Goal: Information Seeking & Learning: Learn about a topic

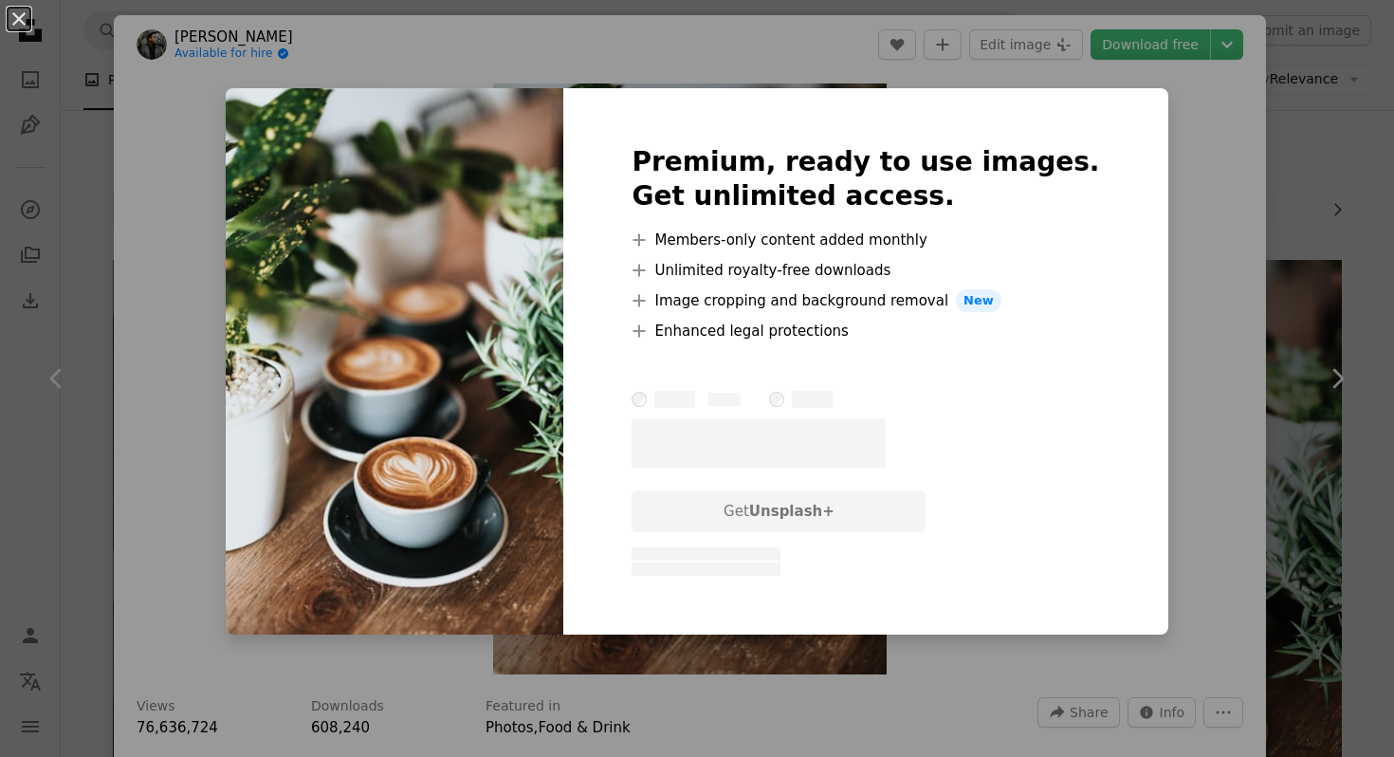
scroll to position [273, 0]
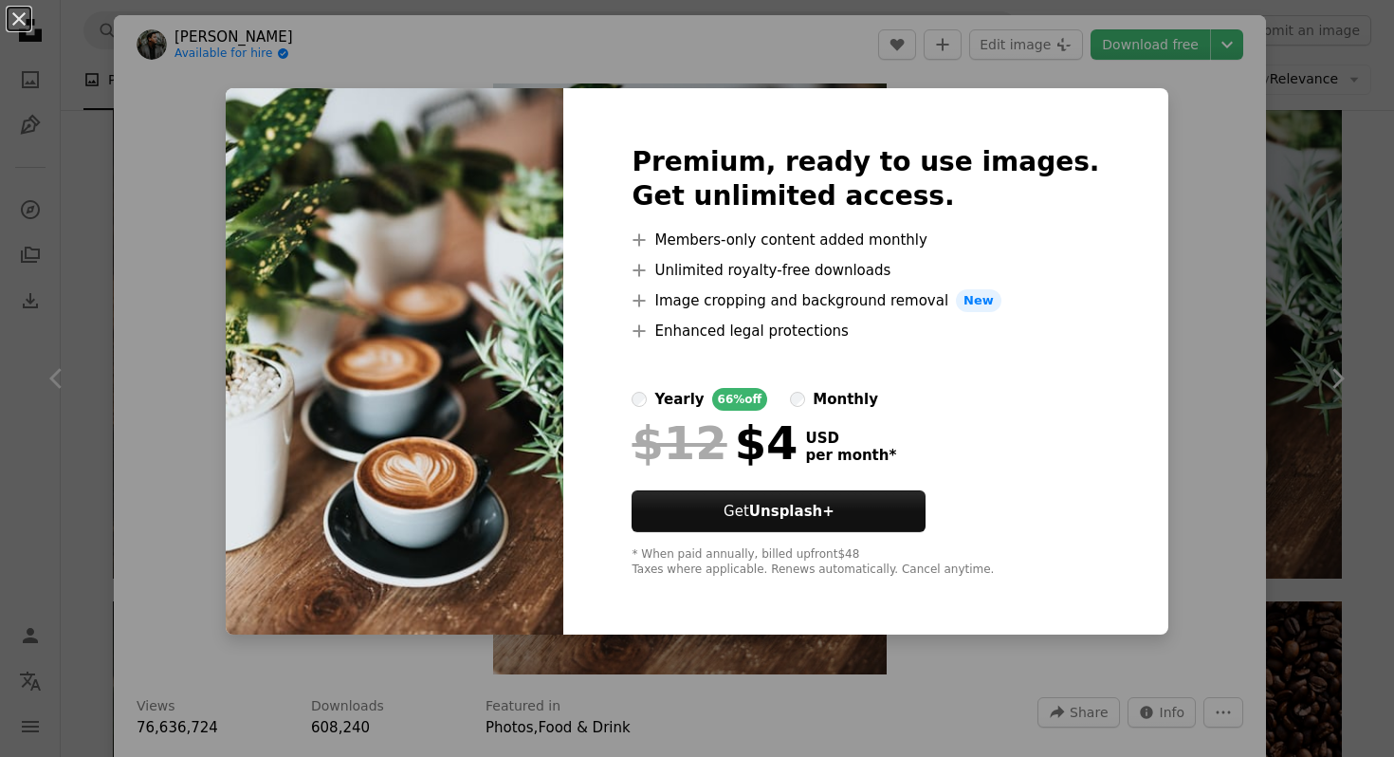
click at [1170, 487] on div "An X shape Premium, ready to use images. Get unlimited access. A plus sign Memb…" at bounding box center [697, 378] width 1394 height 757
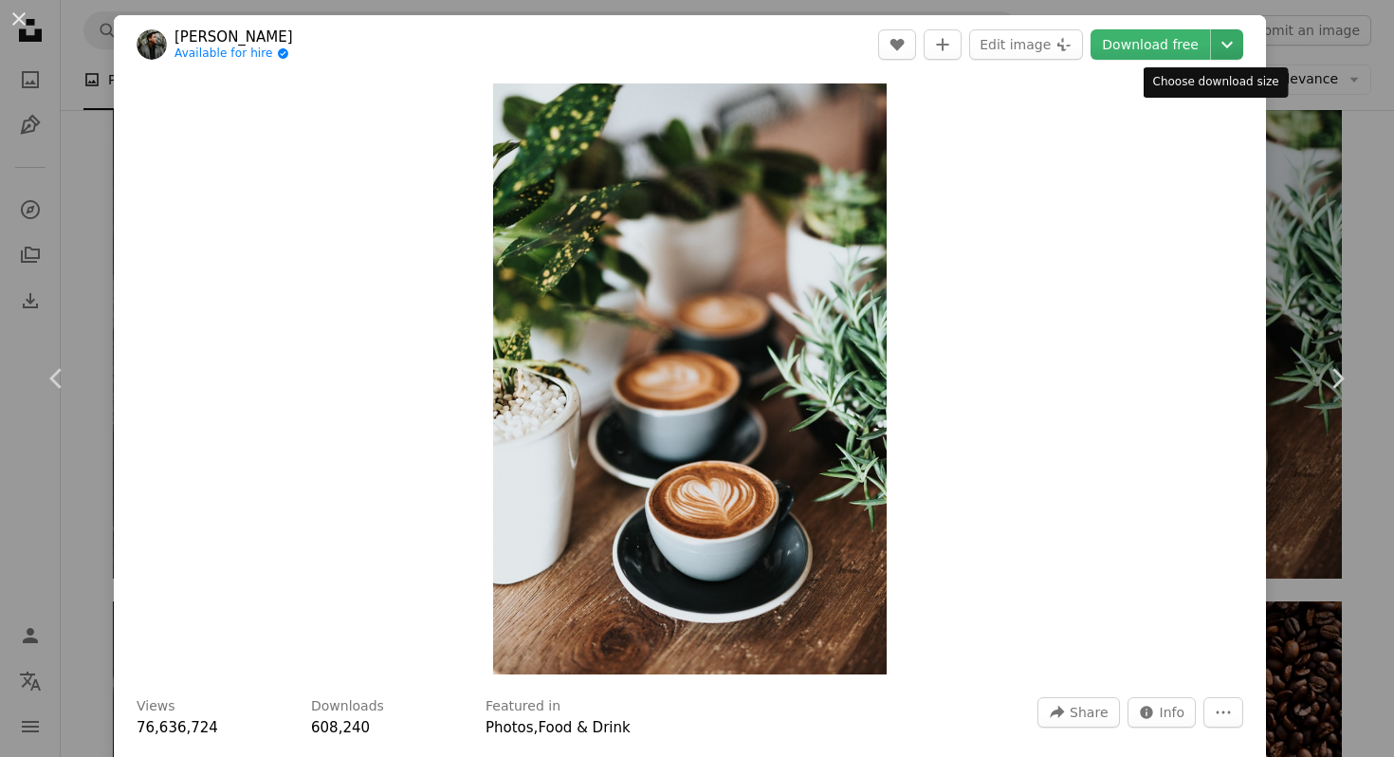
click at [1216, 39] on icon "Chevron down" at bounding box center [1227, 44] width 30 height 23
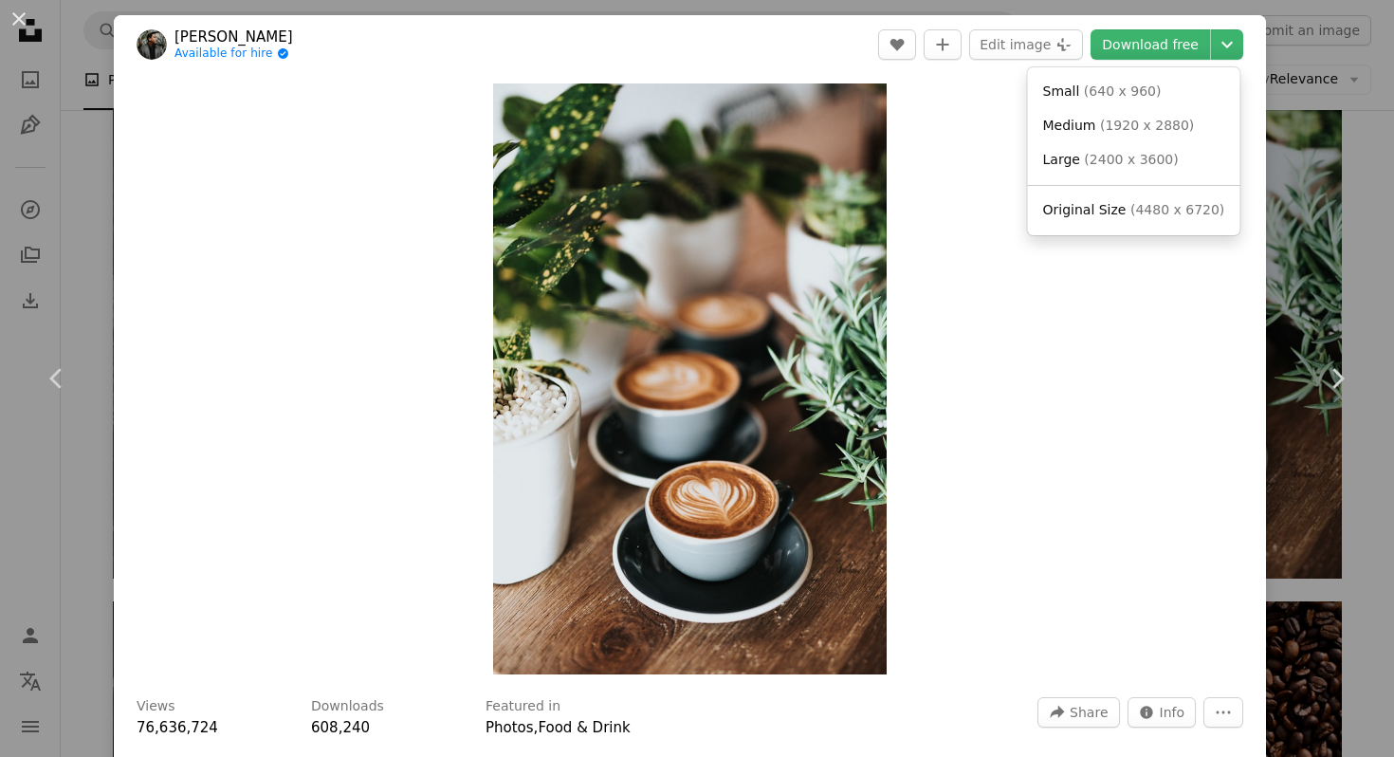
click at [962, 252] on dialog "An X shape Chevron left Chevron right [PERSON_NAME] Available for hire A checkm…" at bounding box center [697, 378] width 1394 height 757
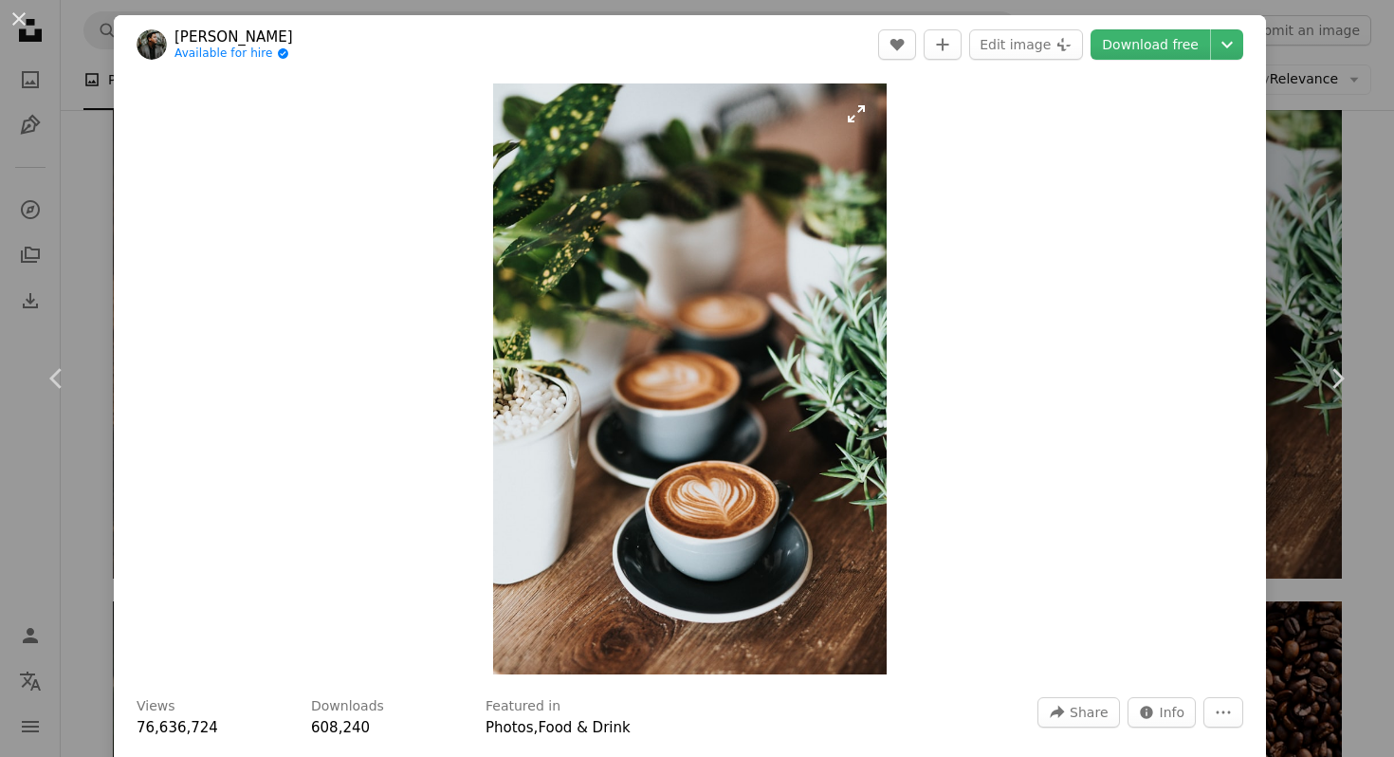
click at [522, 114] on img "Zoom in on this image" at bounding box center [690, 378] width 394 height 591
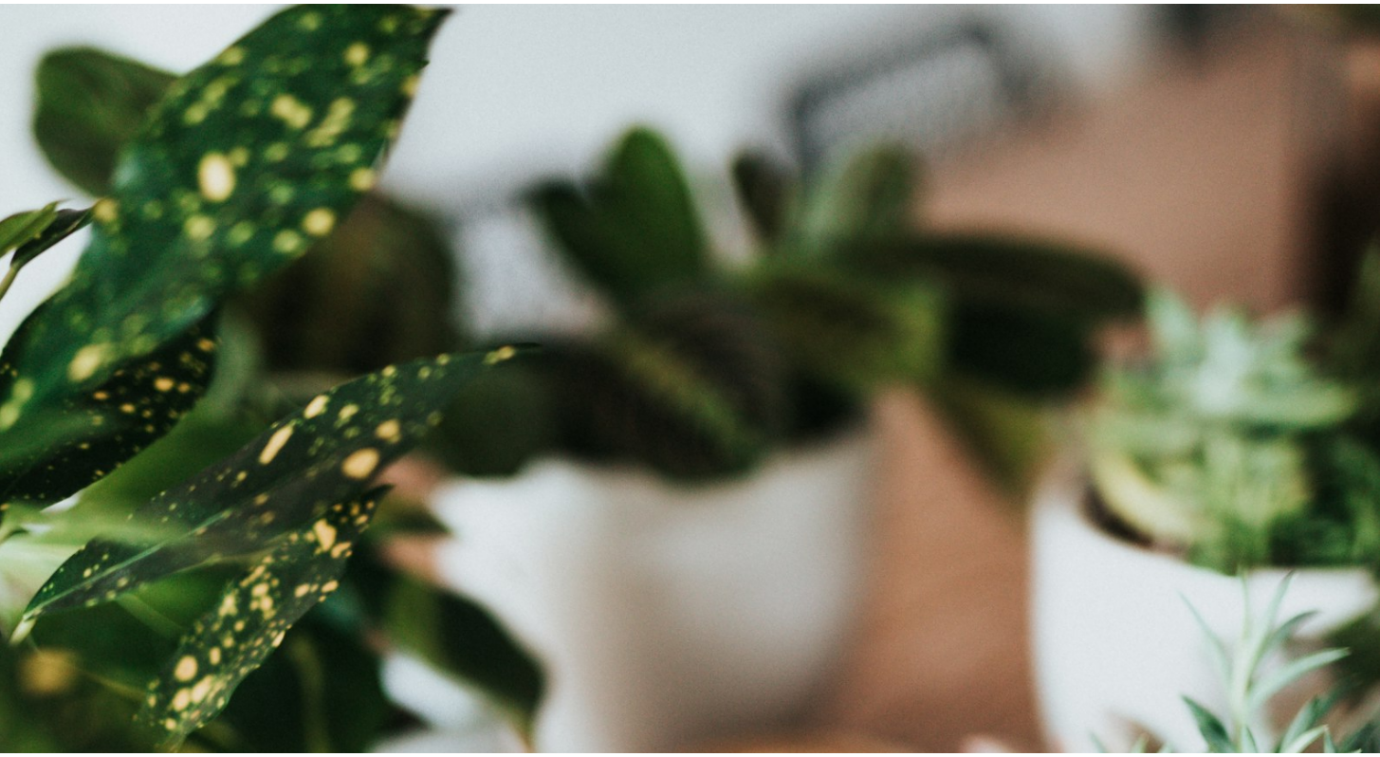
scroll to position [647, 0]
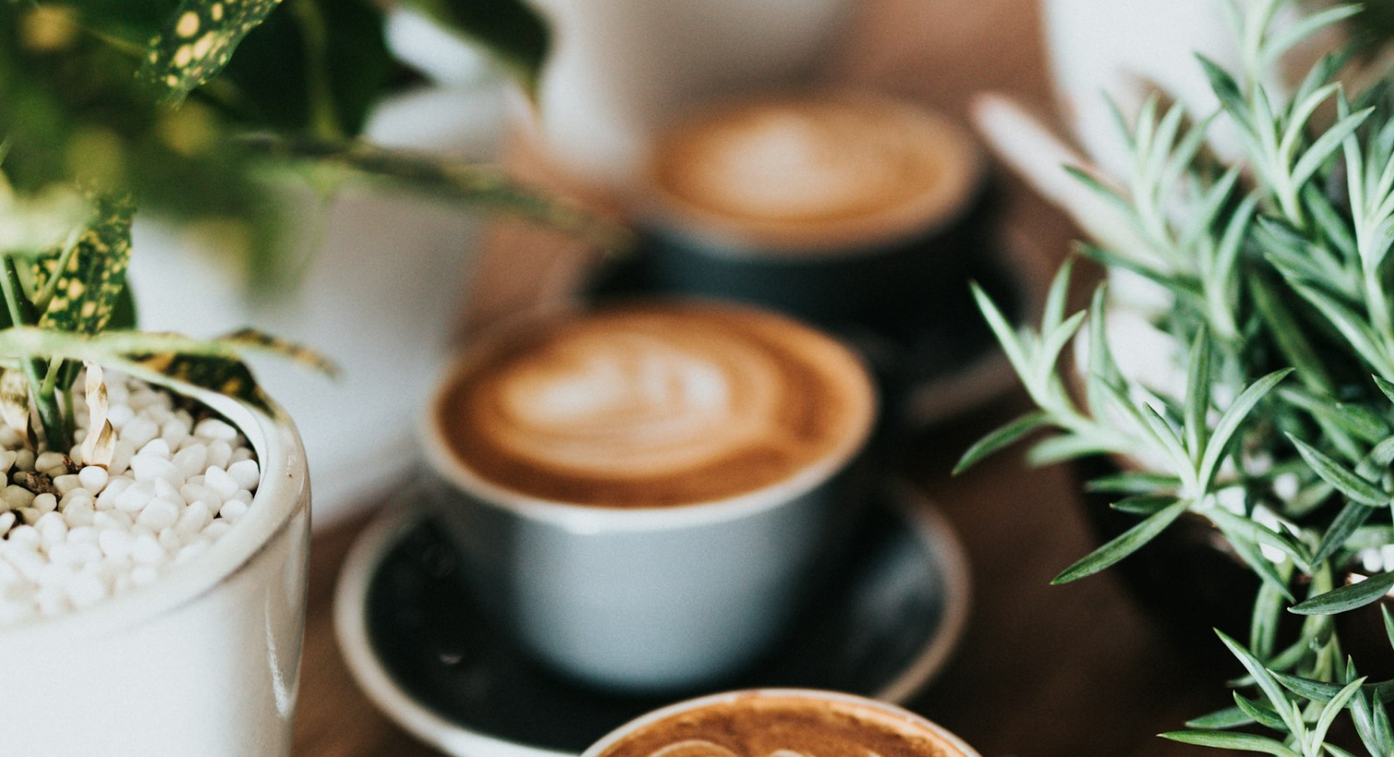
click at [522, 114] on img "Zoom out on this image" at bounding box center [697, 399] width 1396 height 2094
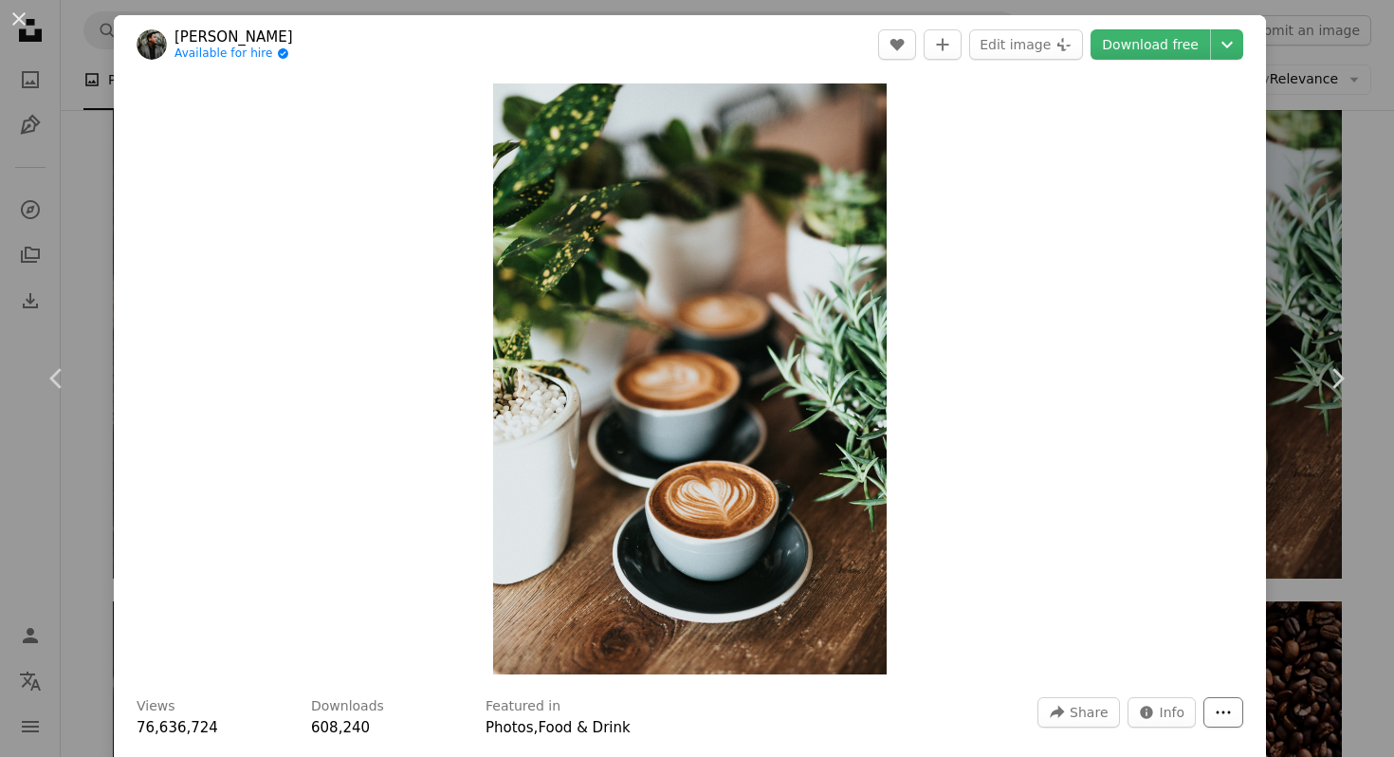
click at [1217, 711] on icon "More Actions" at bounding box center [1224, 712] width 14 height 3
click at [1076, 531] on dialog "An X shape Chevron left Chevron right [PERSON_NAME] Available for hire A checkm…" at bounding box center [697, 378] width 1394 height 757
click at [27, 13] on button "An X shape" at bounding box center [19, 19] width 23 height 23
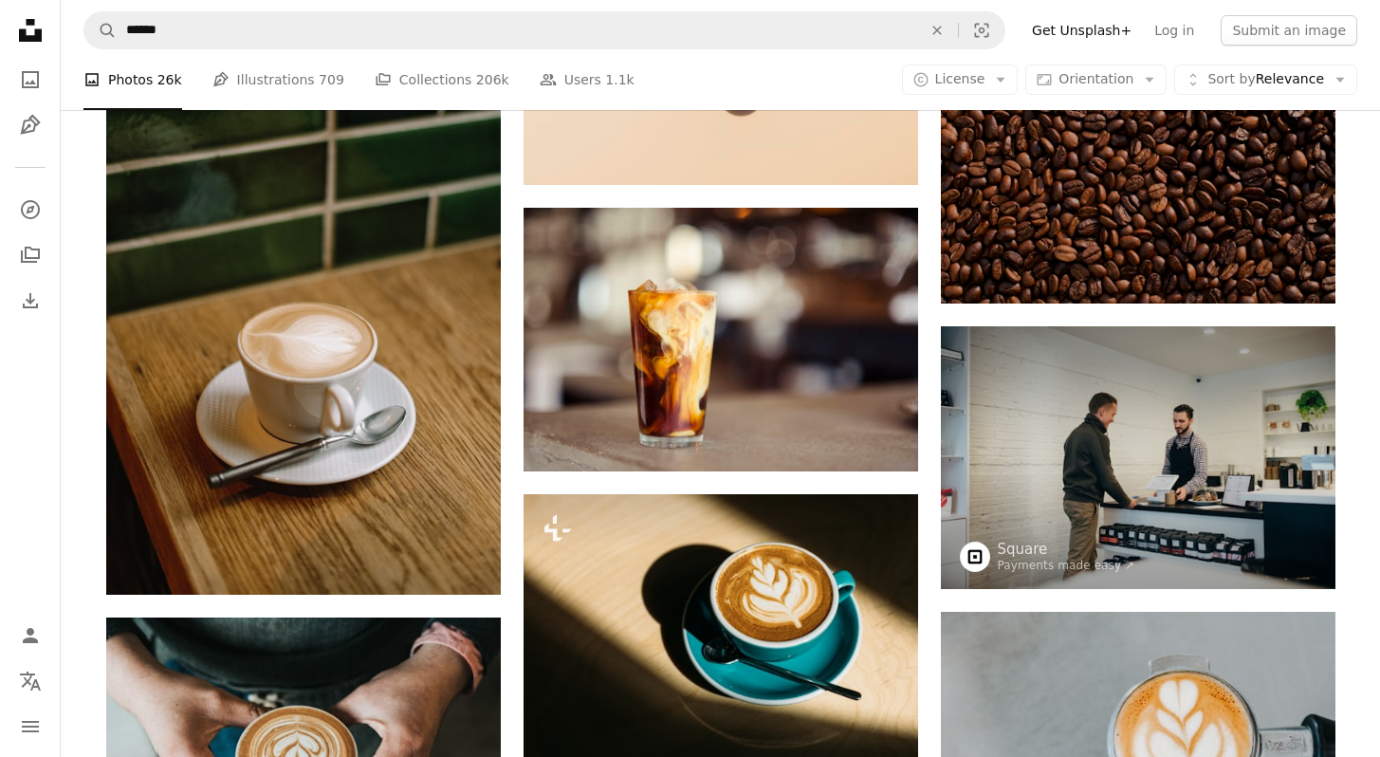
scroll to position [868, 0]
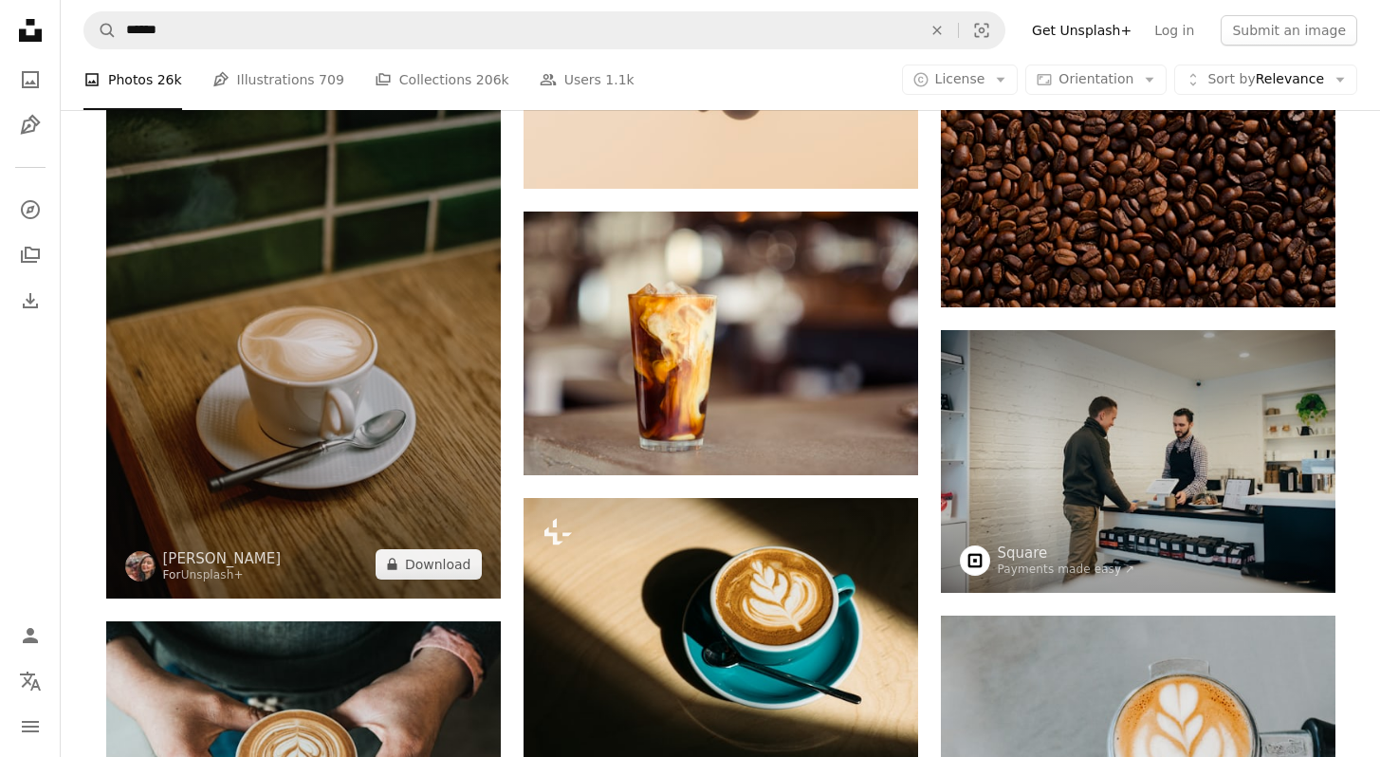
click at [410, 381] on img at bounding box center [303, 303] width 395 height 592
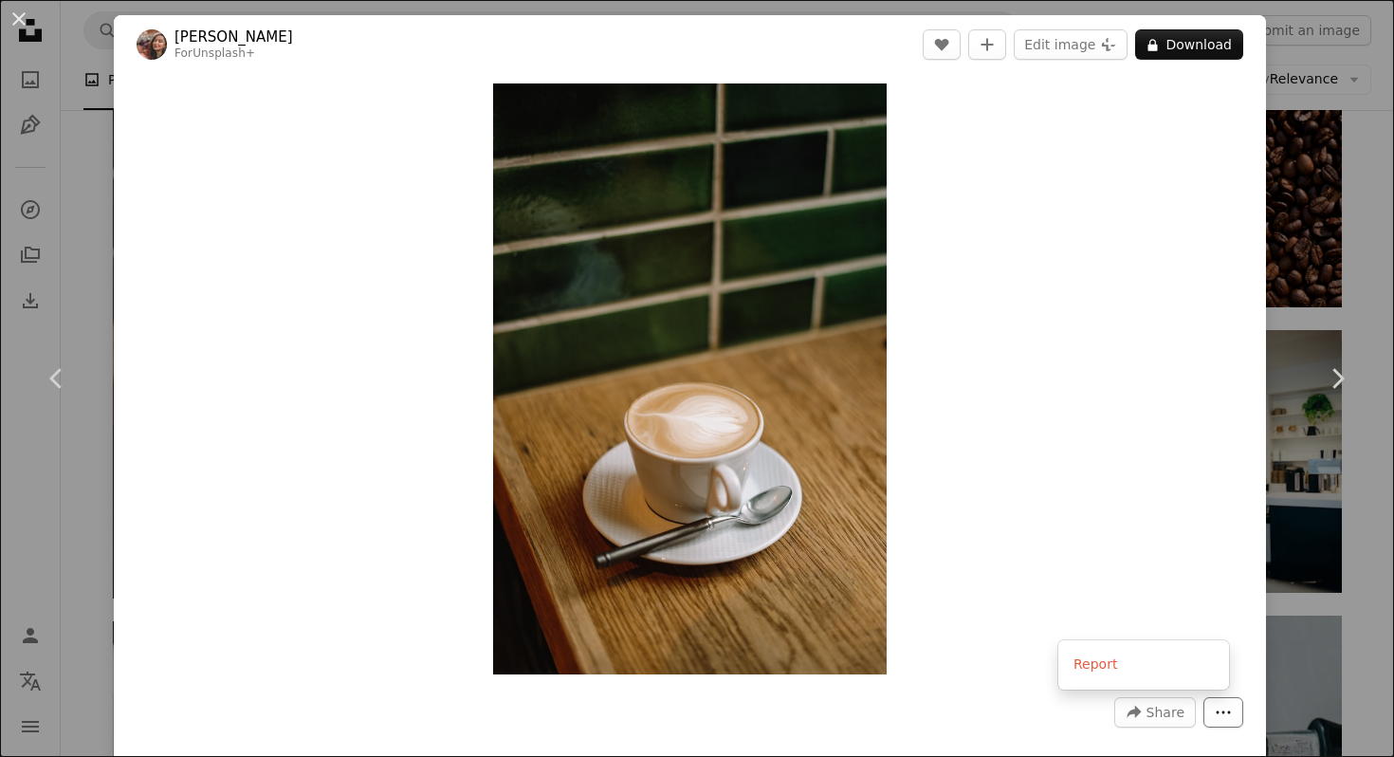
click at [1217, 713] on icon "More Actions" at bounding box center [1224, 712] width 14 height 3
click at [1125, 542] on dialog "An X shape Chevron left Chevron right Lala Azizli For Unsplash+ A heart A plus …" at bounding box center [697, 378] width 1394 height 757
click at [1215, 715] on icon "More Actions" at bounding box center [1223, 712] width 17 height 17
click at [983, 366] on dialog "An X shape Chevron left Chevron right Lala Azizli For Unsplash+ A heart A plus …" at bounding box center [697, 378] width 1394 height 757
click at [17, 23] on button "An X shape" at bounding box center [19, 19] width 23 height 23
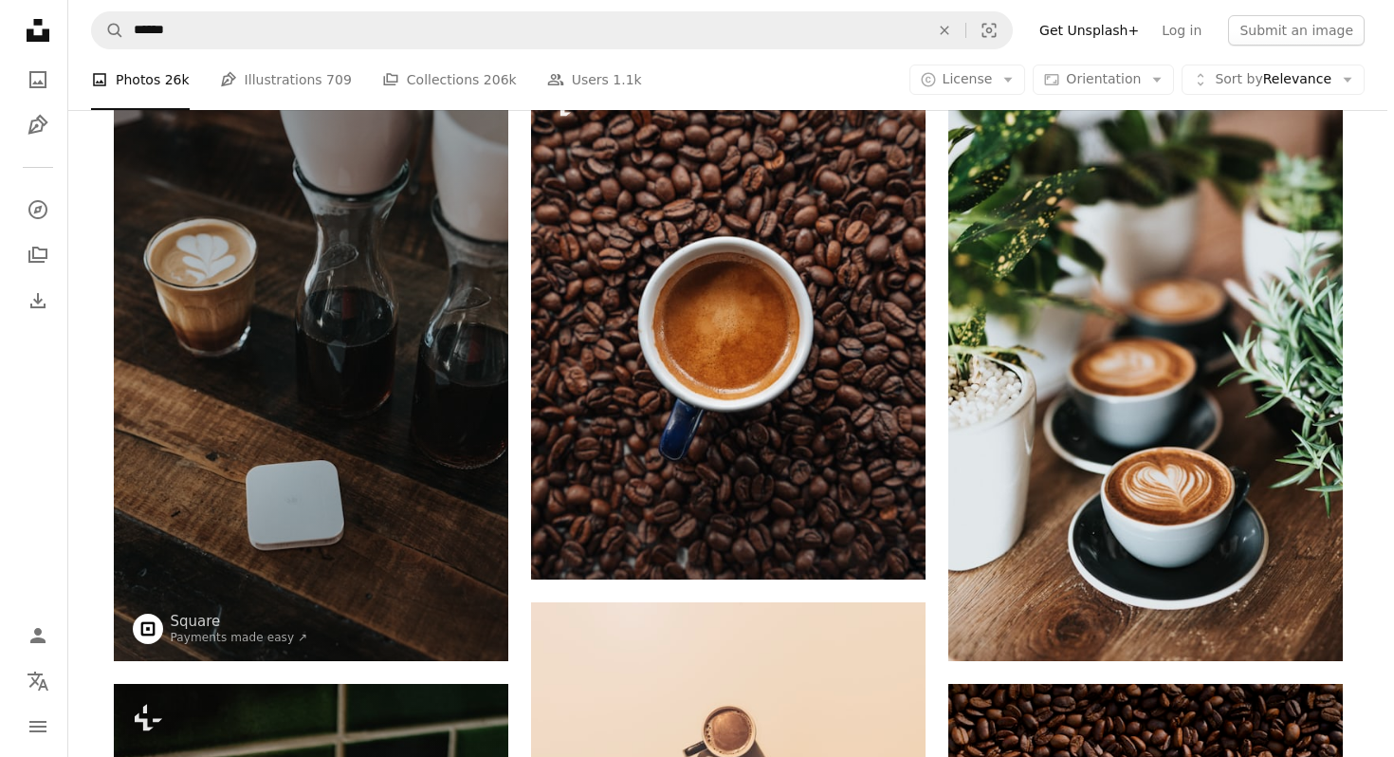
scroll to position [211, 0]
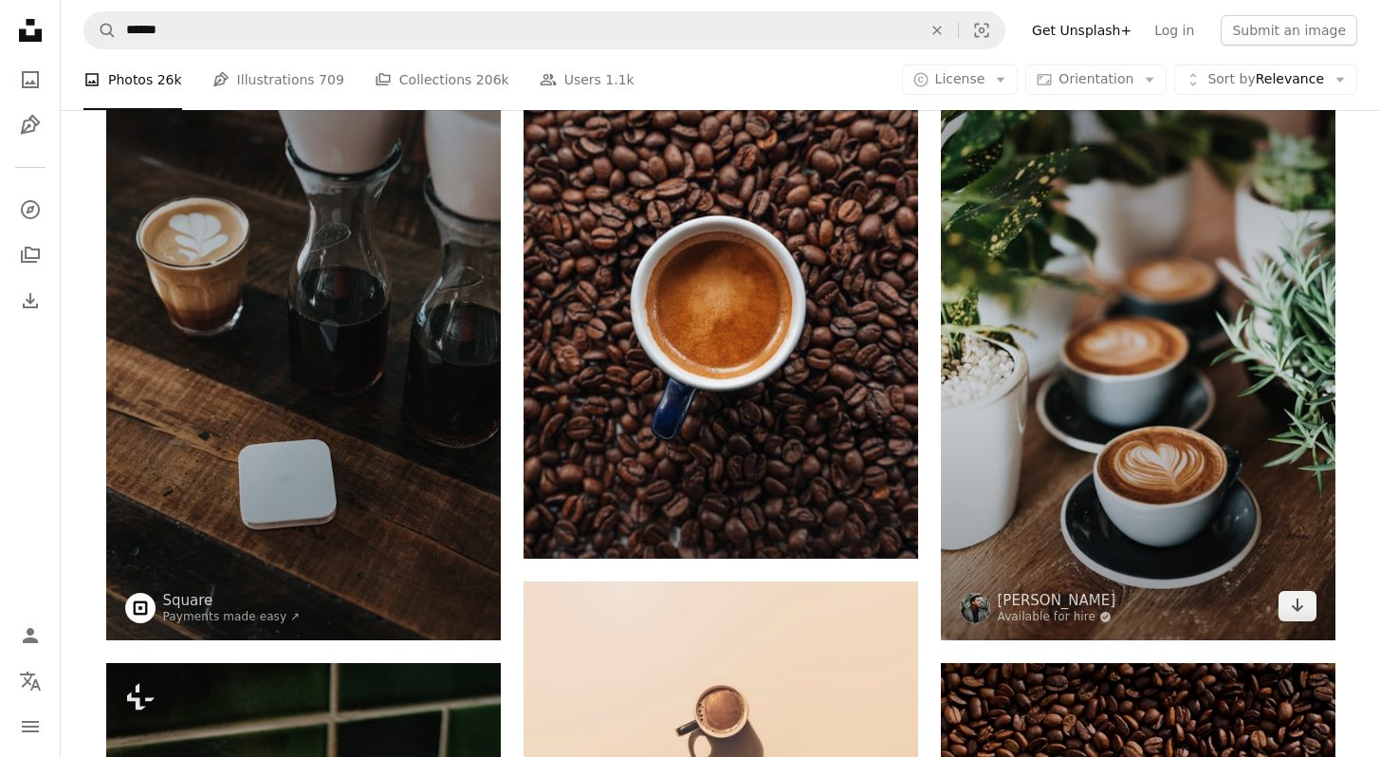
click at [1136, 337] on img at bounding box center [1138, 344] width 395 height 592
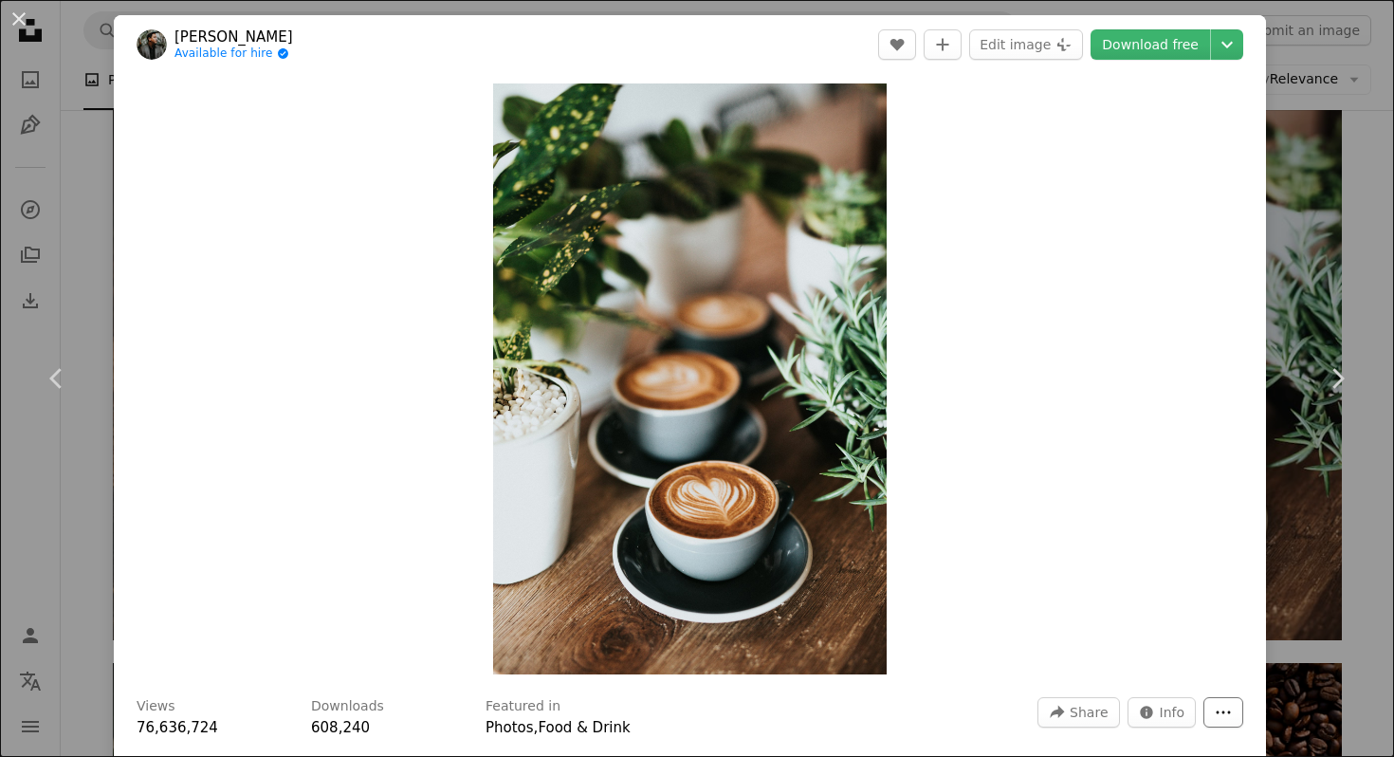
click at [1215, 707] on icon "More Actions" at bounding box center [1223, 712] width 17 height 17
click at [1163, 607] on dialog "An X shape Chevron left Chevron right [PERSON_NAME] Available for hire A checkm…" at bounding box center [697, 378] width 1394 height 757
click at [386, 708] on div "Downloads 608,240" at bounding box center [387, 718] width 152 height 42
click at [390, 701] on div "Downloads 608,240" at bounding box center [387, 718] width 152 height 42
click at [1203, 700] on button "More Actions" at bounding box center [1223, 712] width 40 height 30
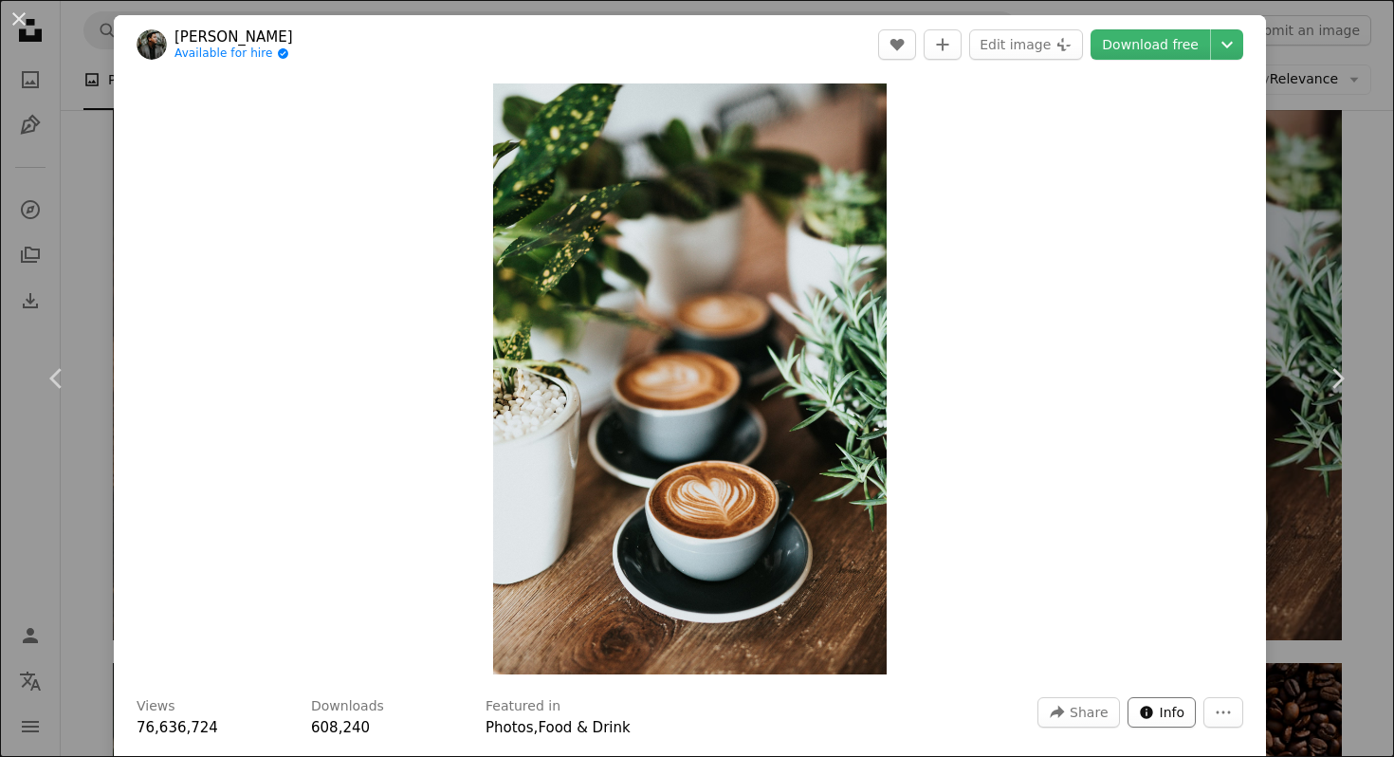
click at [1150, 717] on dialog "An X shape Chevron left Chevron right [PERSON_NAME] Available for hire A checkm…" at bounding box center [697, 378] width 1394 height 757
click at [1160, 716] on span "Info" at bounding box center [1173, 712] width 26 height 28
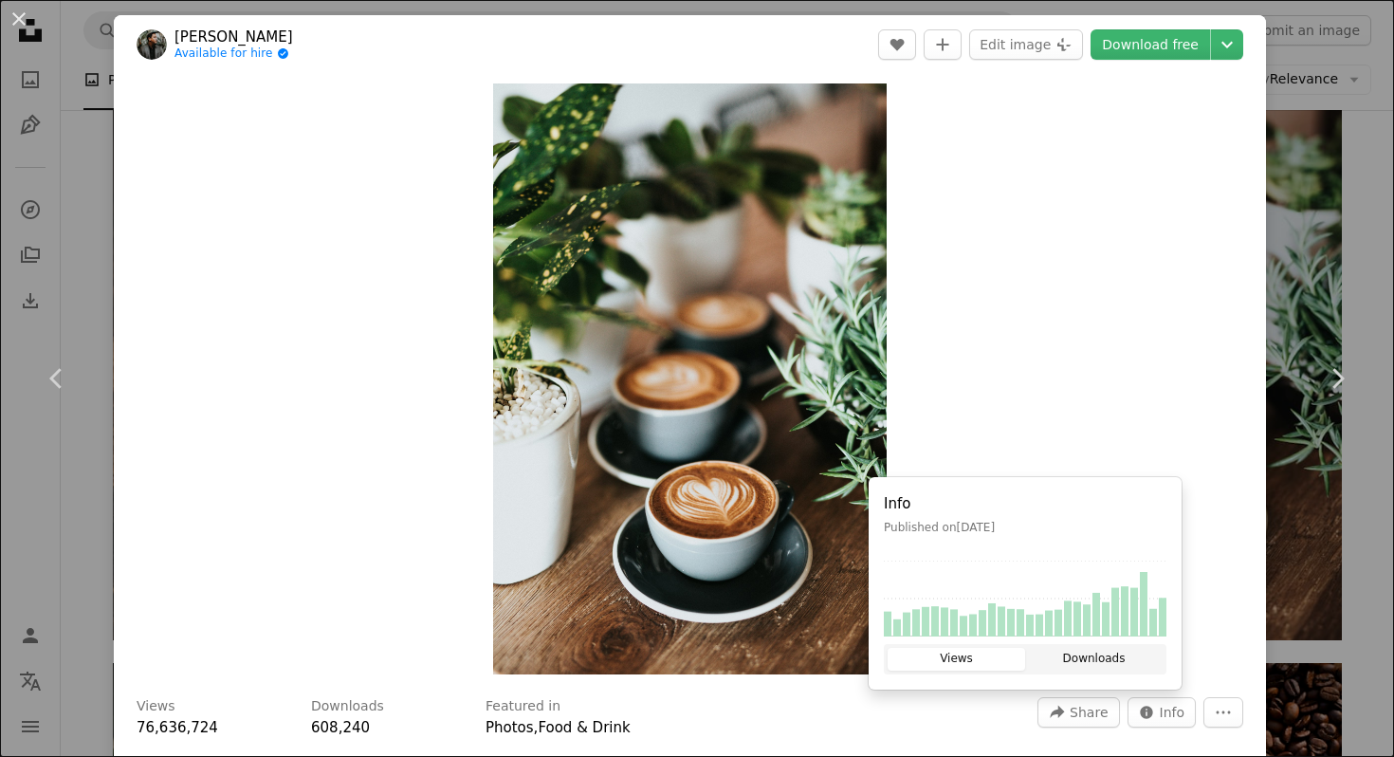
click at [1145, 652] on button "Downloads" at bounding box center [1094, 659] width 138 height 23
click at [991, 658] on button "Views" at bounding box center [957, 659] width 138 height 23
click at [1121, 423] on div "Zoom in" at bounding box center [690, 379] width 1152 height 610
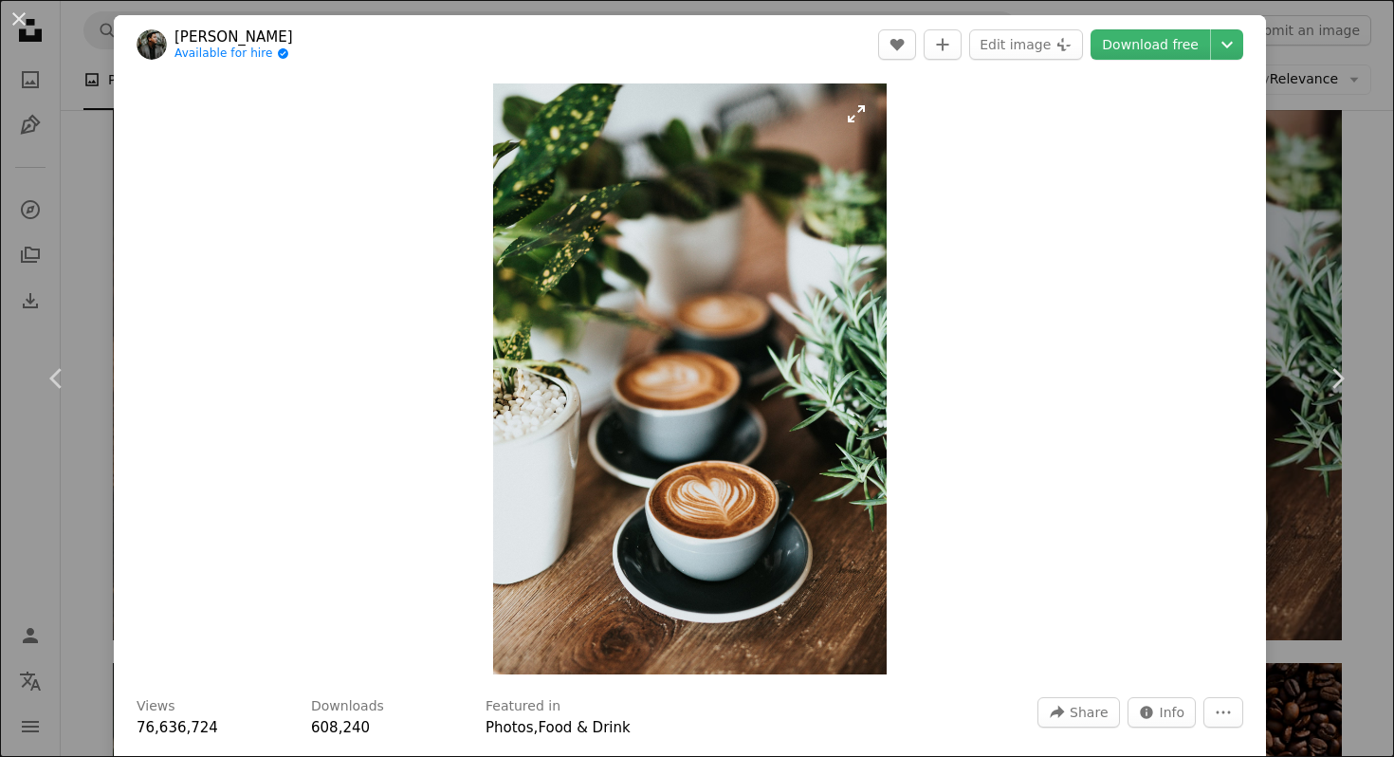
click at [786, 421] on img "Zoom in on this image" at bounding box center [690, 378] width 394 height 591
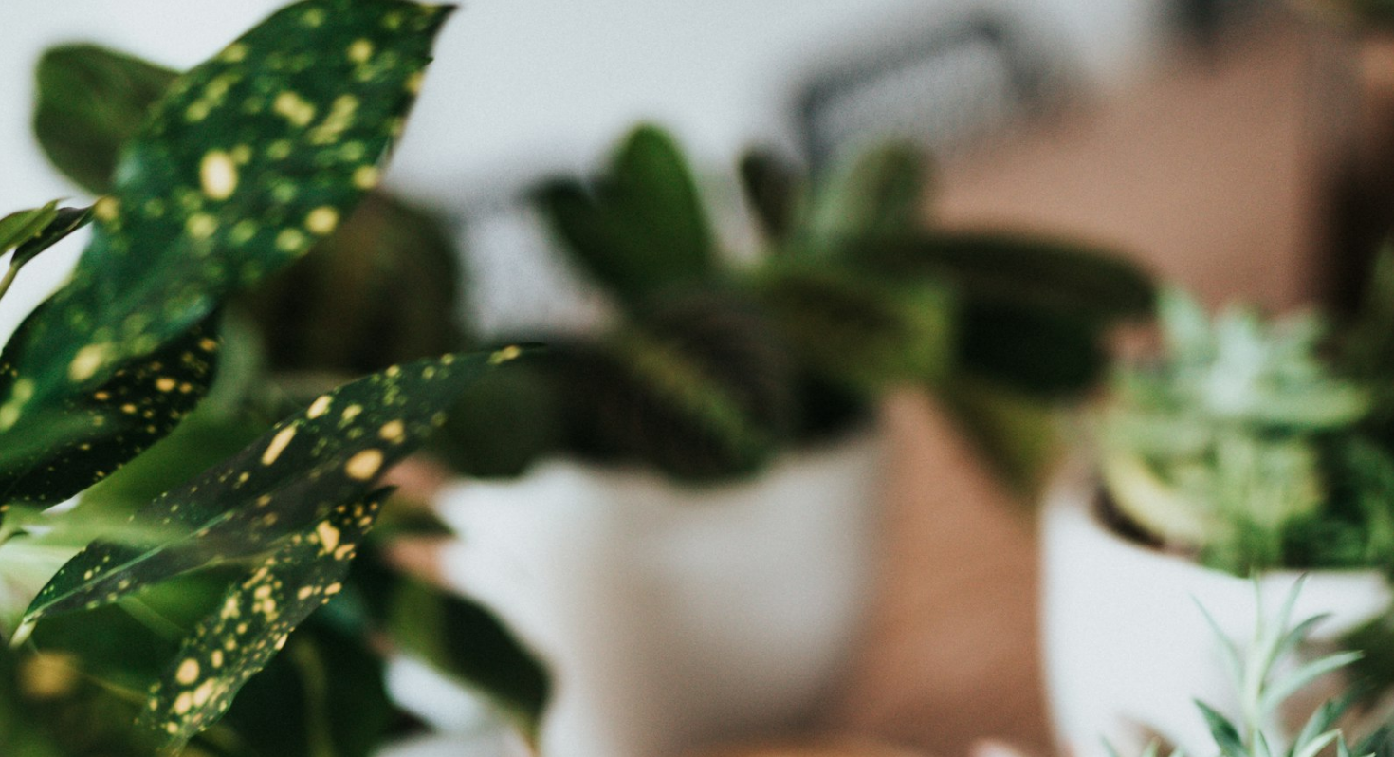
scroll to position [647, 0]
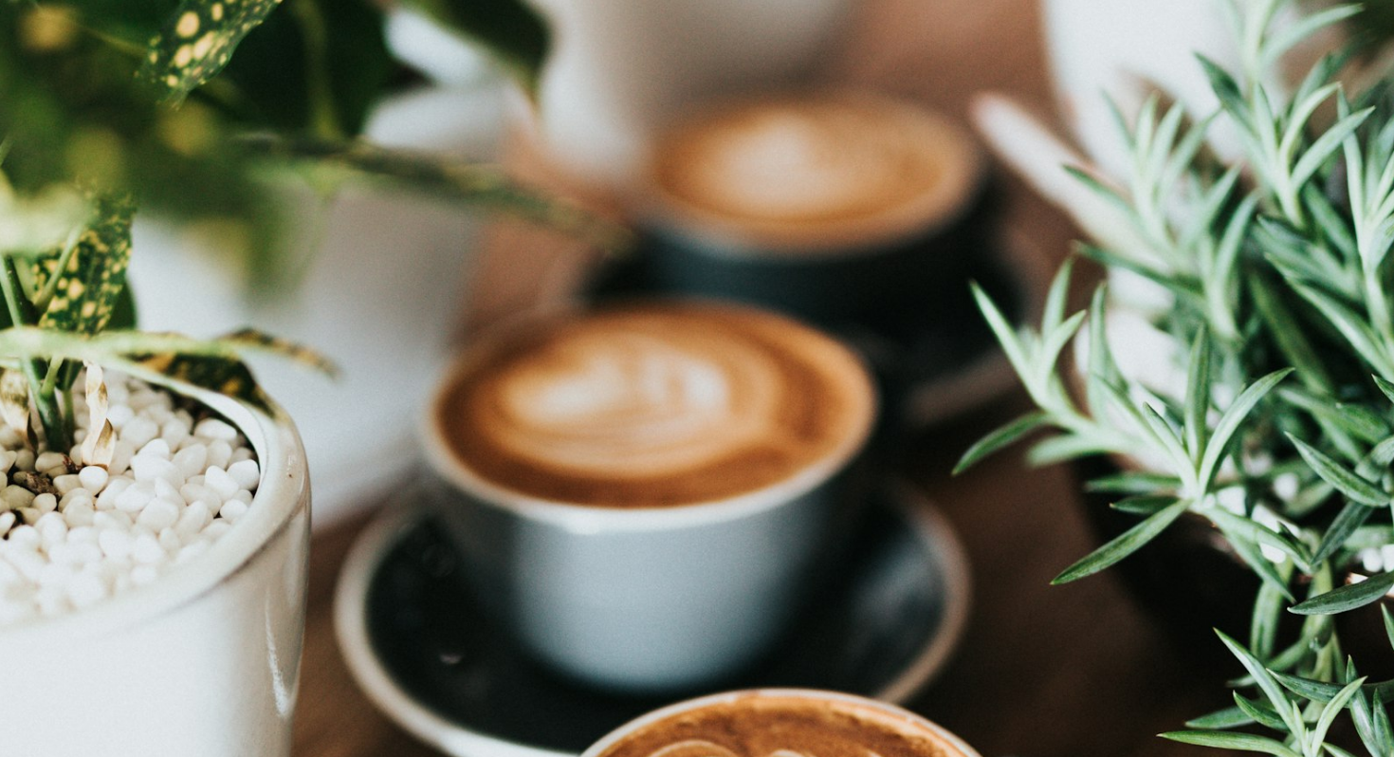
click at [786, 421] on img "Zoom out on this image" at bounding box center [697, 399] width 1396 height 2094
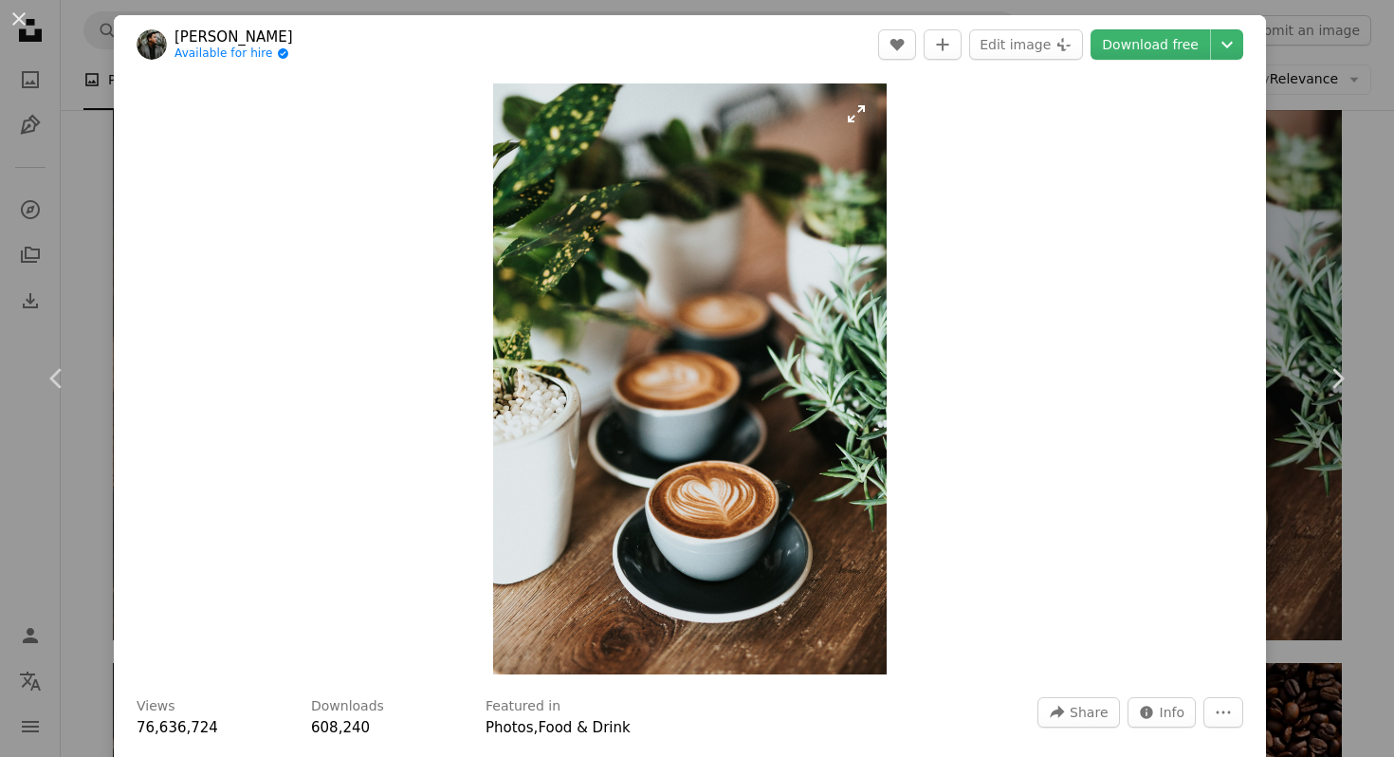
click at [786, 423] on img "Zoom in on this image" at bounding box center [690, 378] width 394 height 591
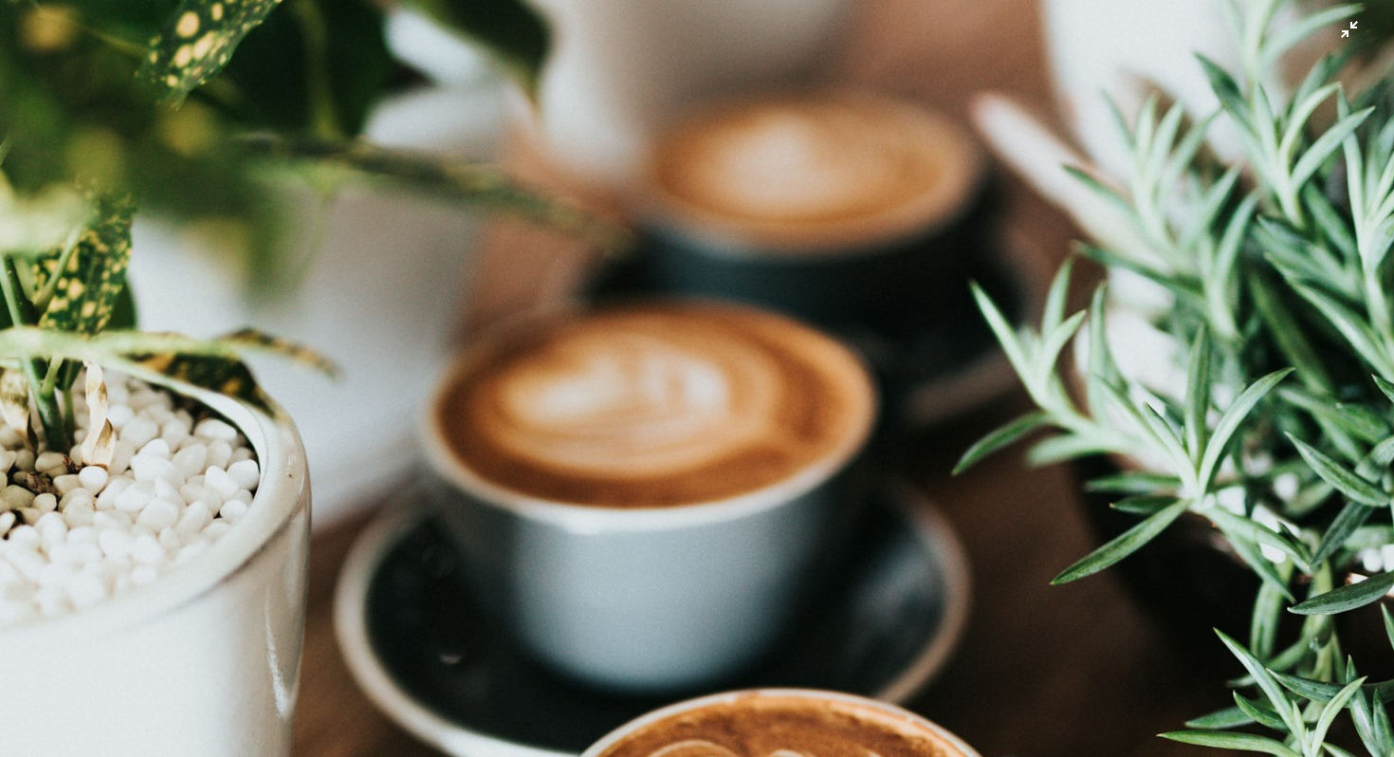
click at [659, 347] on img "Zoom out on this image" at bounding box center [697, 399] width 1396 height 2094
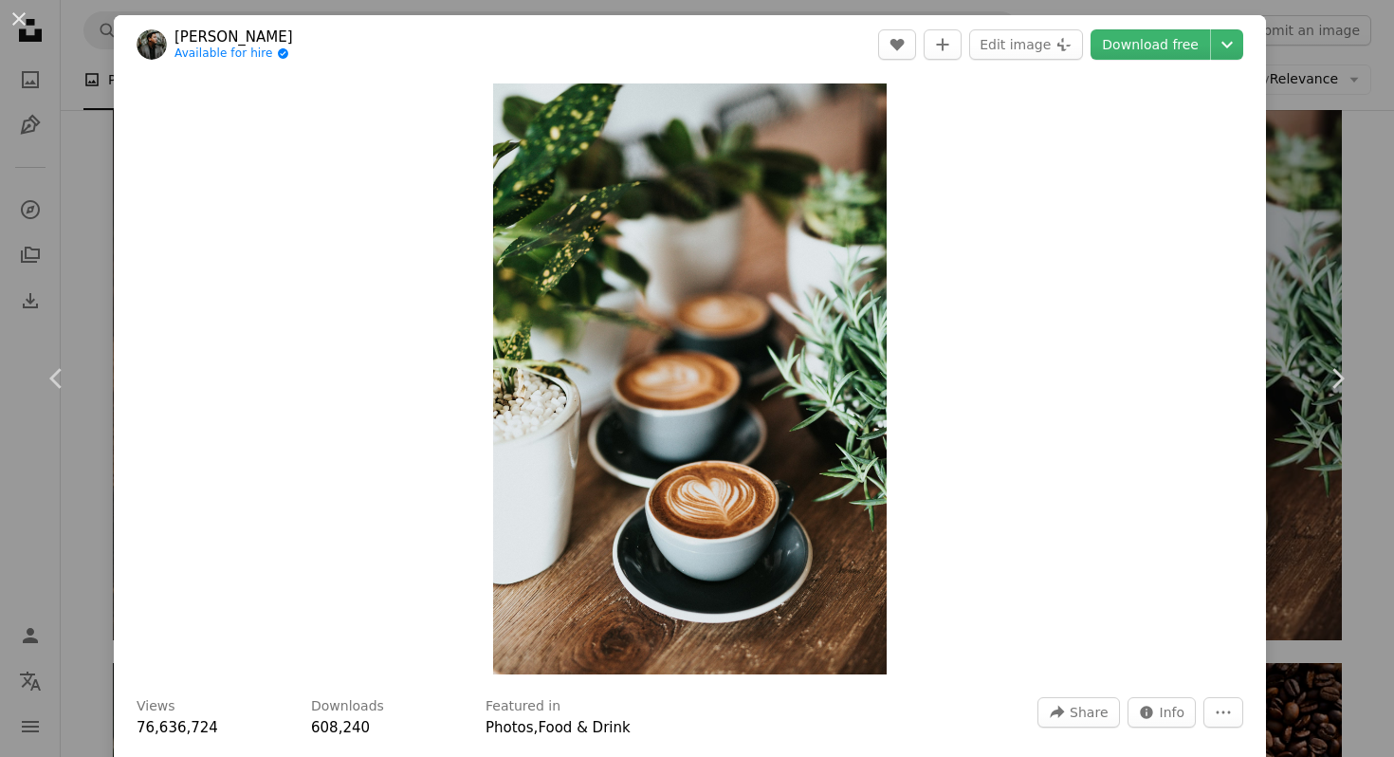
click at [659, 347] on img "Zoom in on this image" at bounding box center [690, 378] width 394 height 591
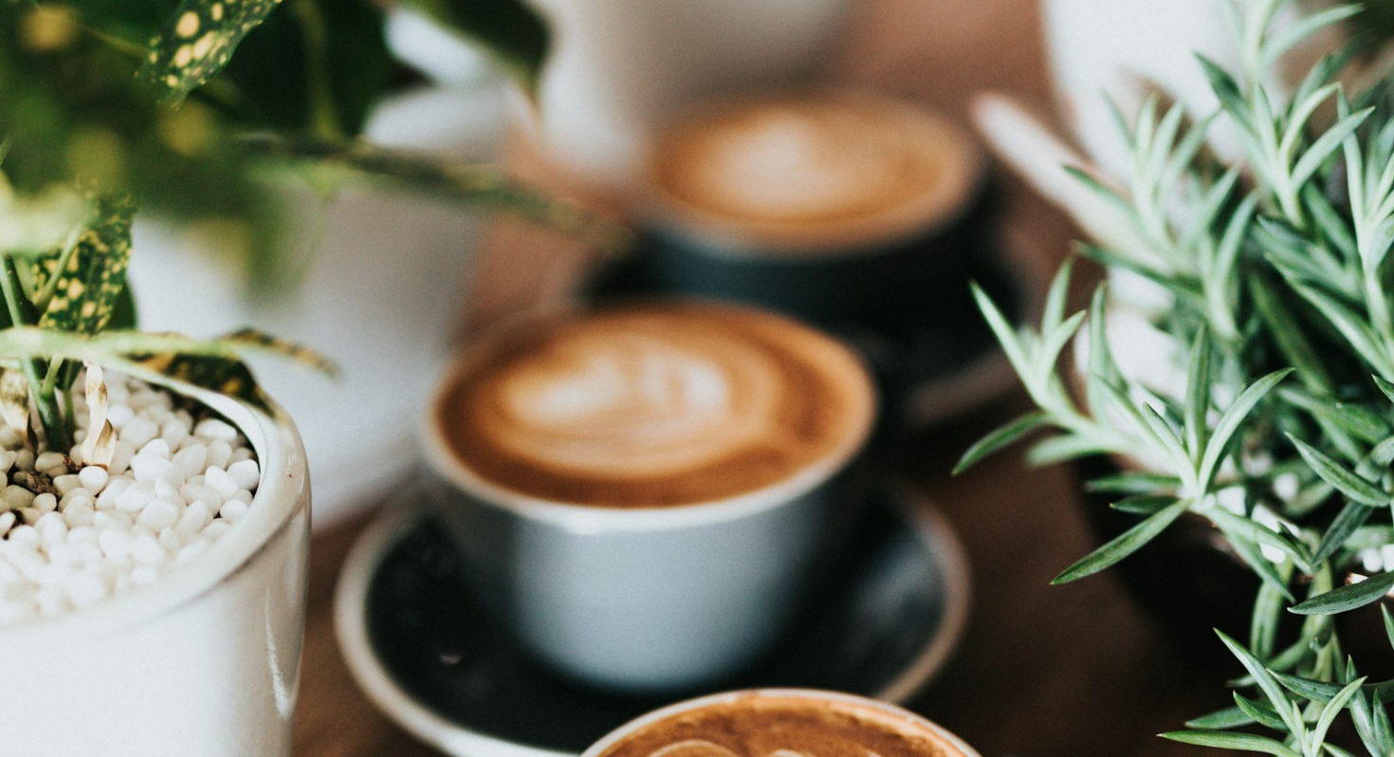
click at [659, 347] on img "Zoom out on this image" at bounding box center [697, 399] width 1396 height 2094
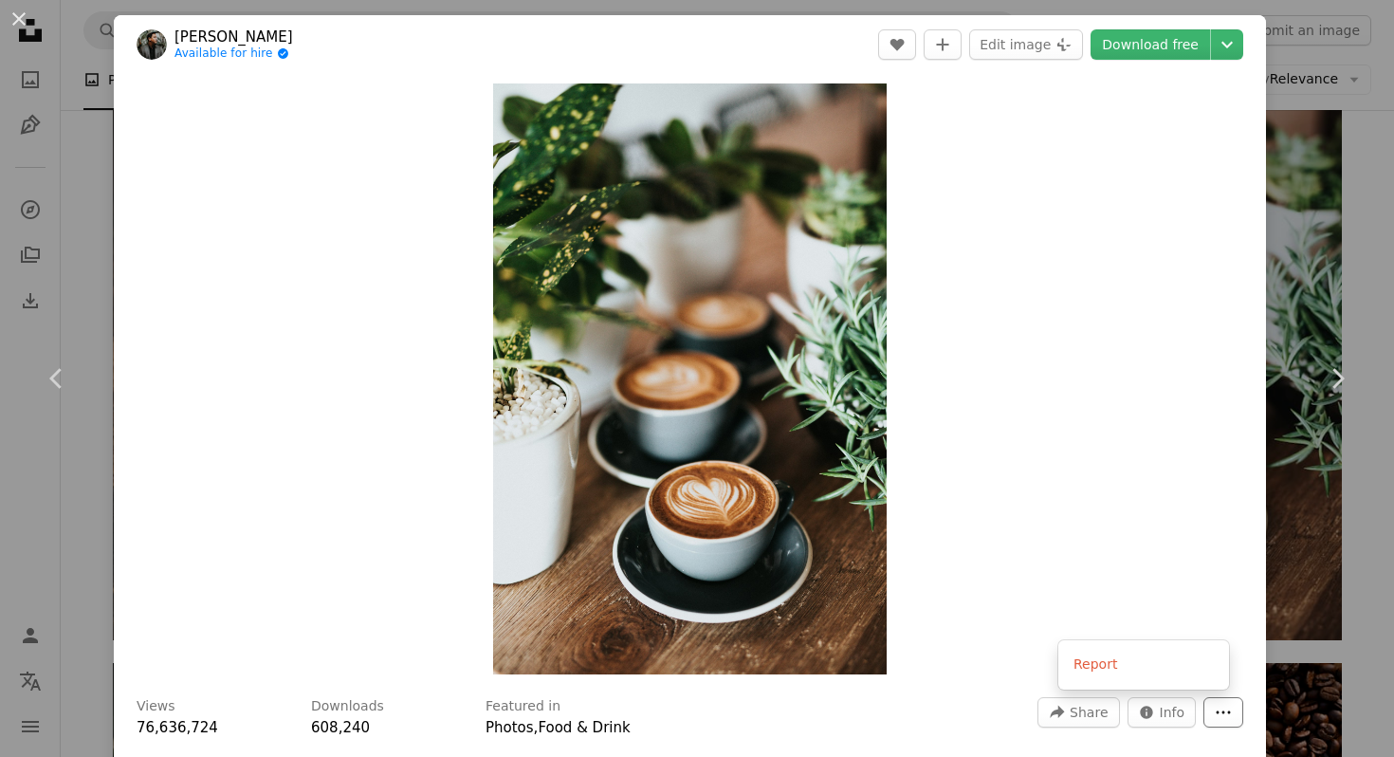
click at [1215, 717] on icon "More Actions" at bounding box center [1223, 712] width 17 height 17
click at [1184, 600] on dialog "An X shape Chevron left Chevron right [PERSON_NAME] Available for hire A checkm…" at bounding box center [697, 378] width 1394 height 757
click at [1161, 713] on span "Info" at bounding box center [1173, 712] width 26 height 28
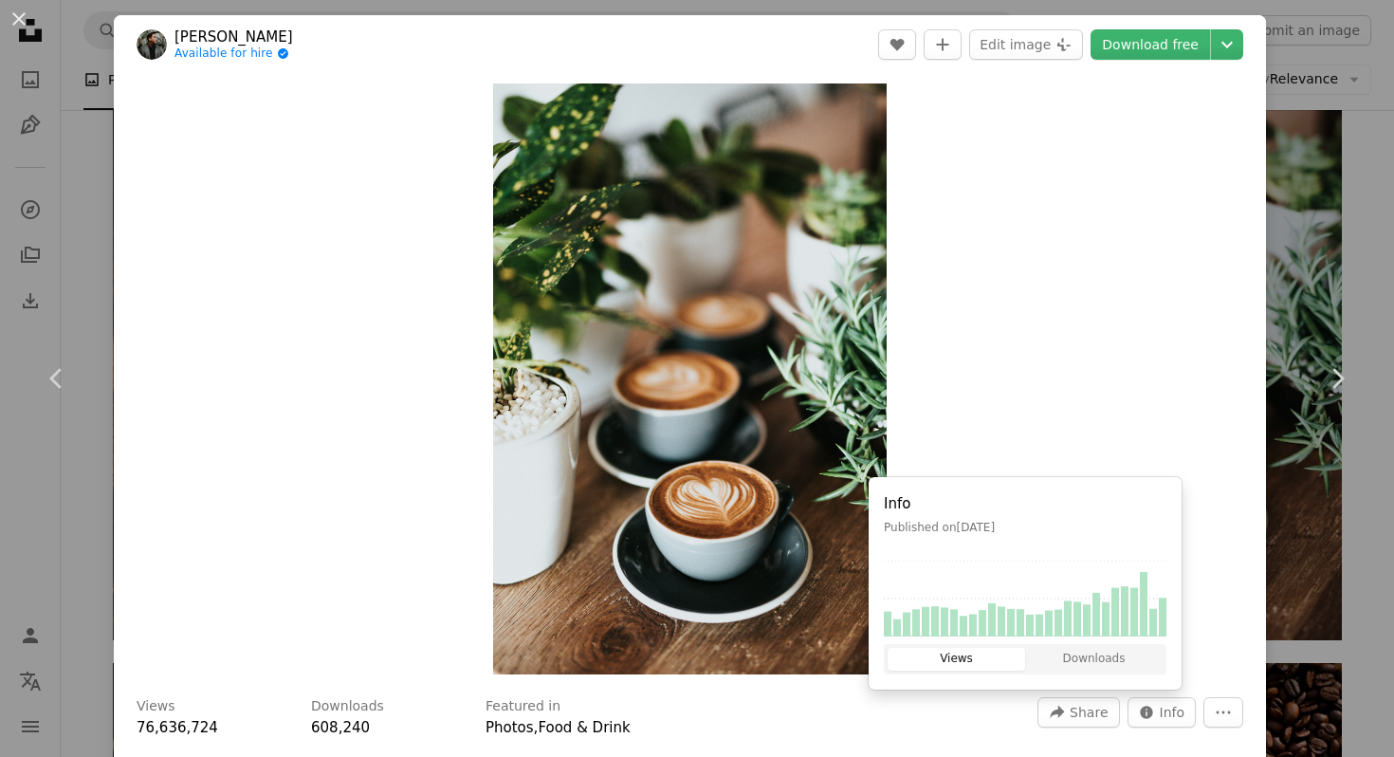
click at [1173, 443] on div "Zoom in" at bounding box center [690, 379] width 1152 height 610
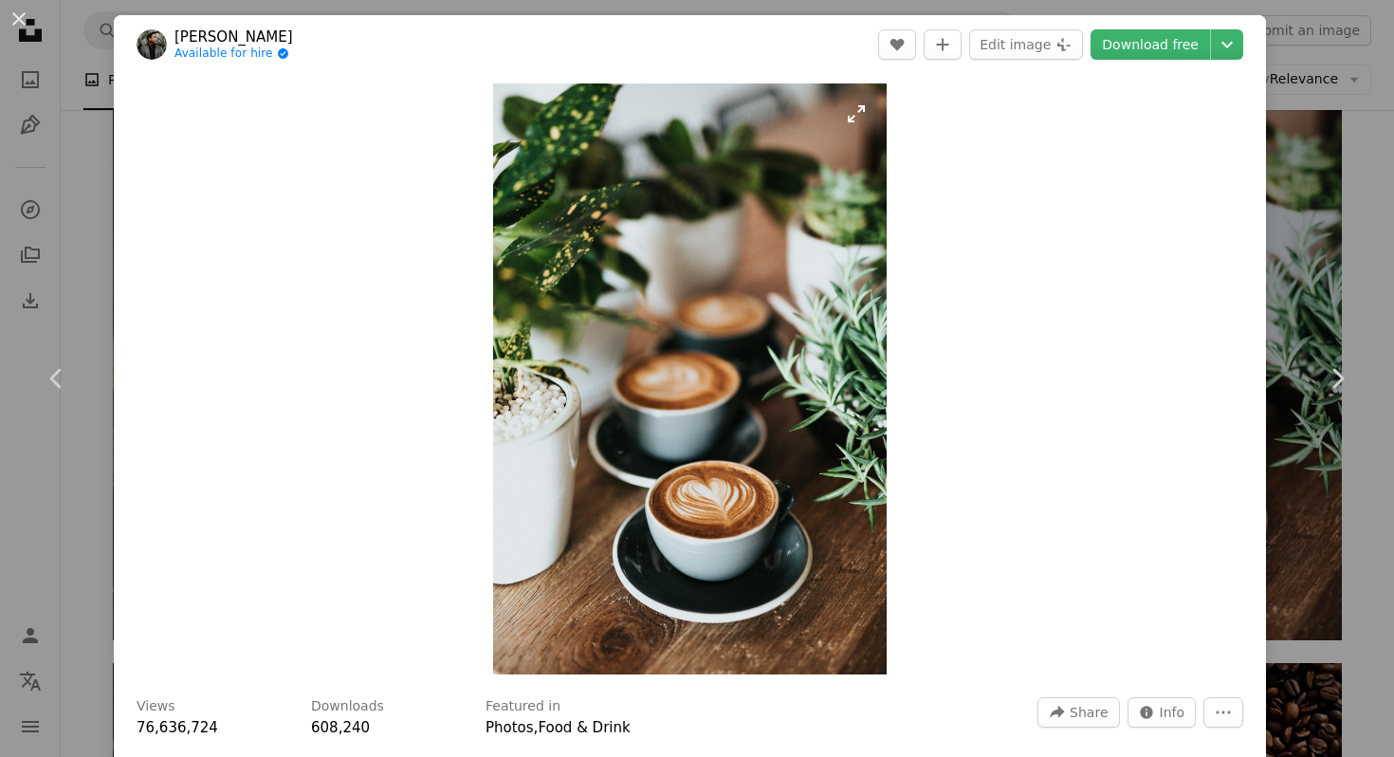
click at [504, 662] on img "Zoom in on this image" at bounding box center [690, 378] width 394 height 591
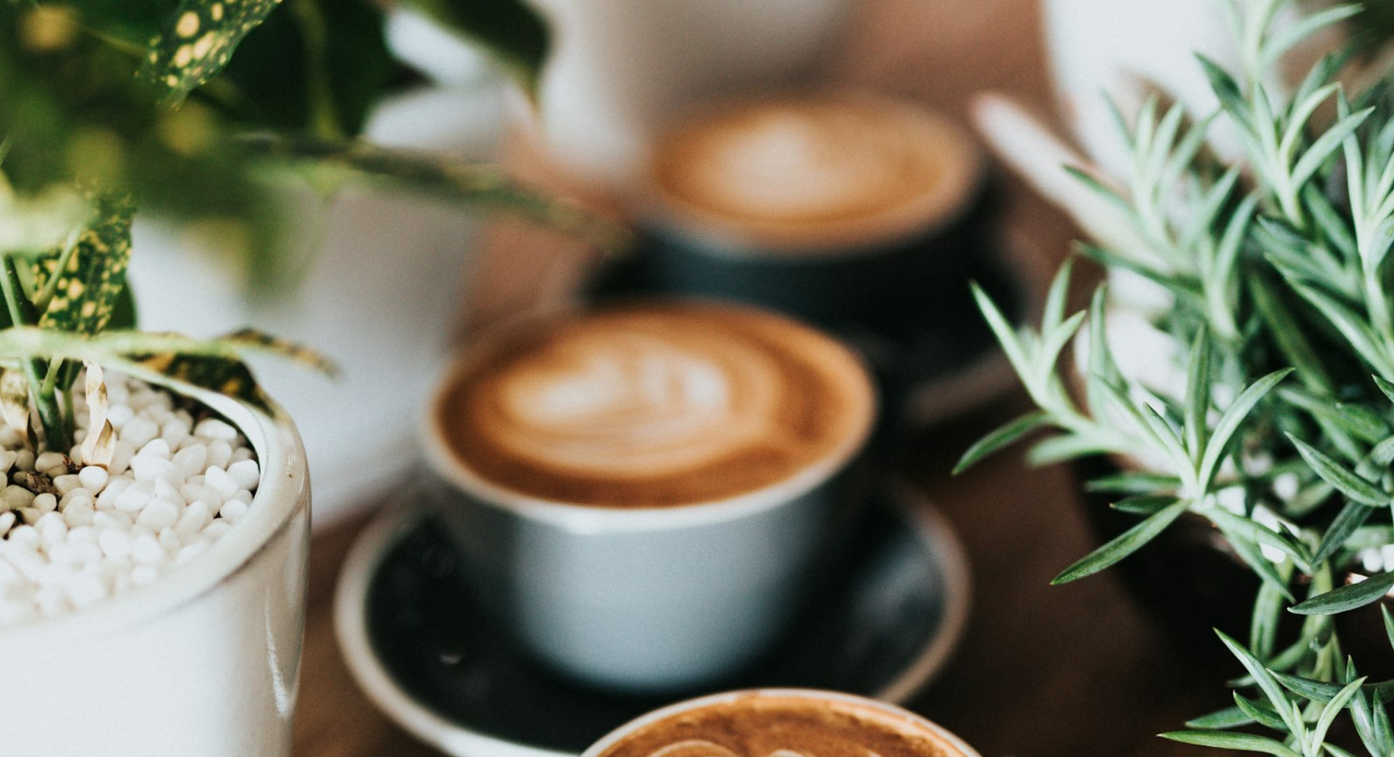
click at [504, 662] on img "Zoom out on this image" at bounding box center [697, 399] width 1396 height 2094
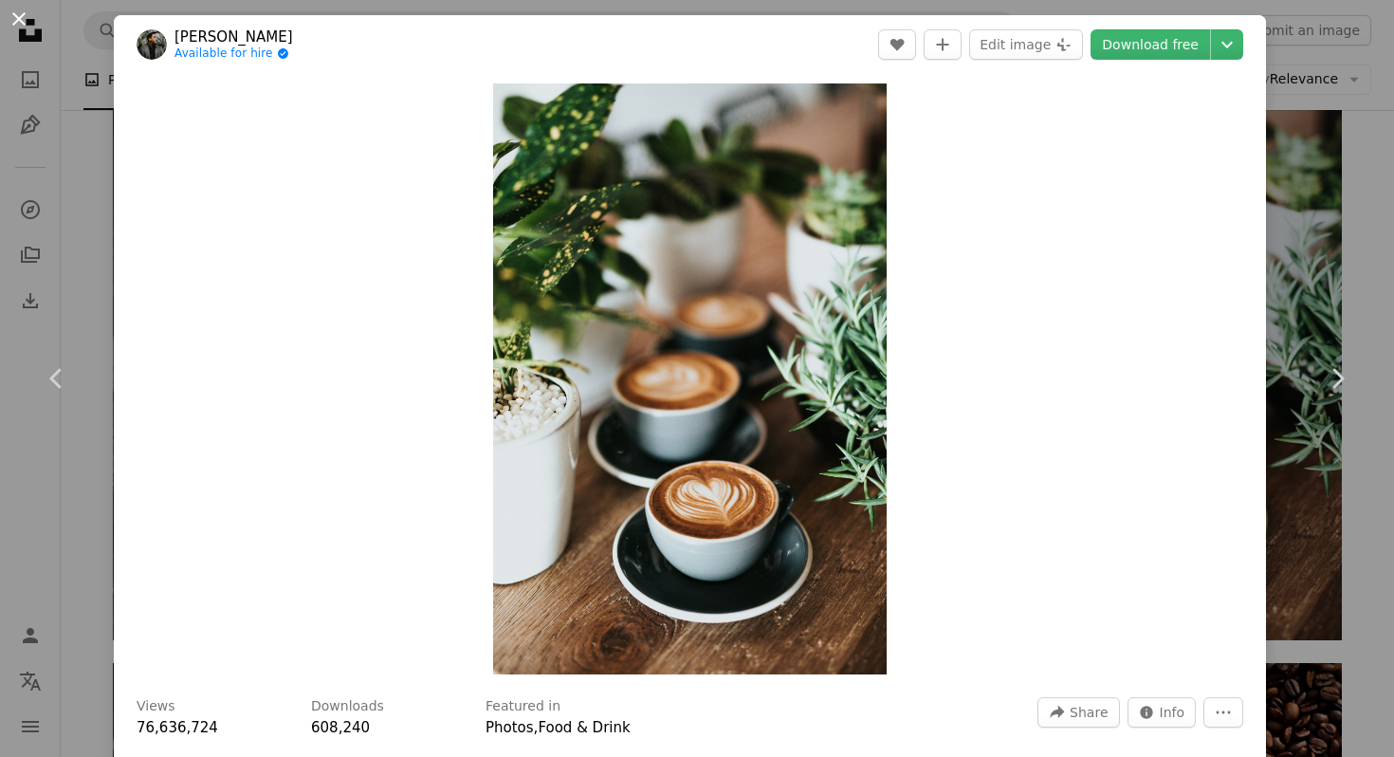
click at [24, 20] on button "An X shape" at bounding box center [19, 19] width 23 height 23
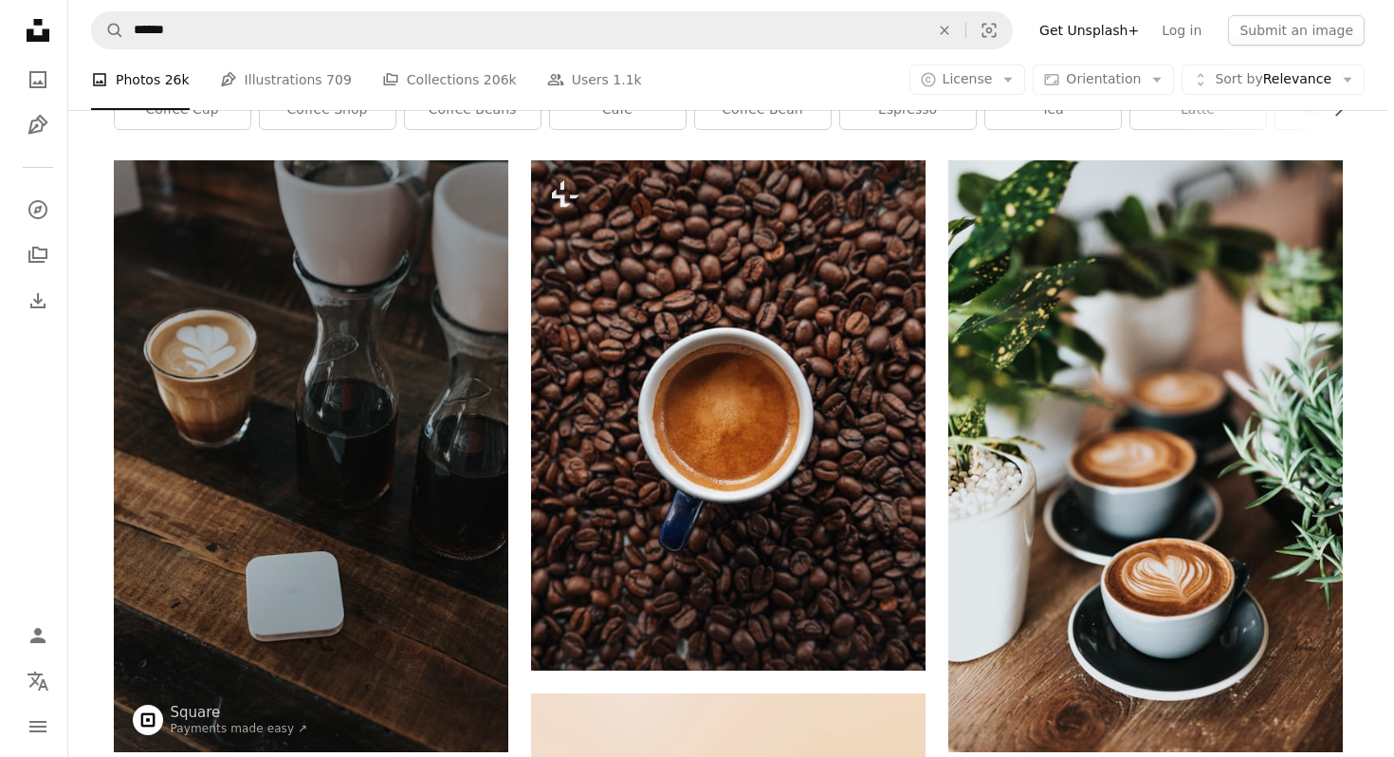
scroll to position [104, 0]
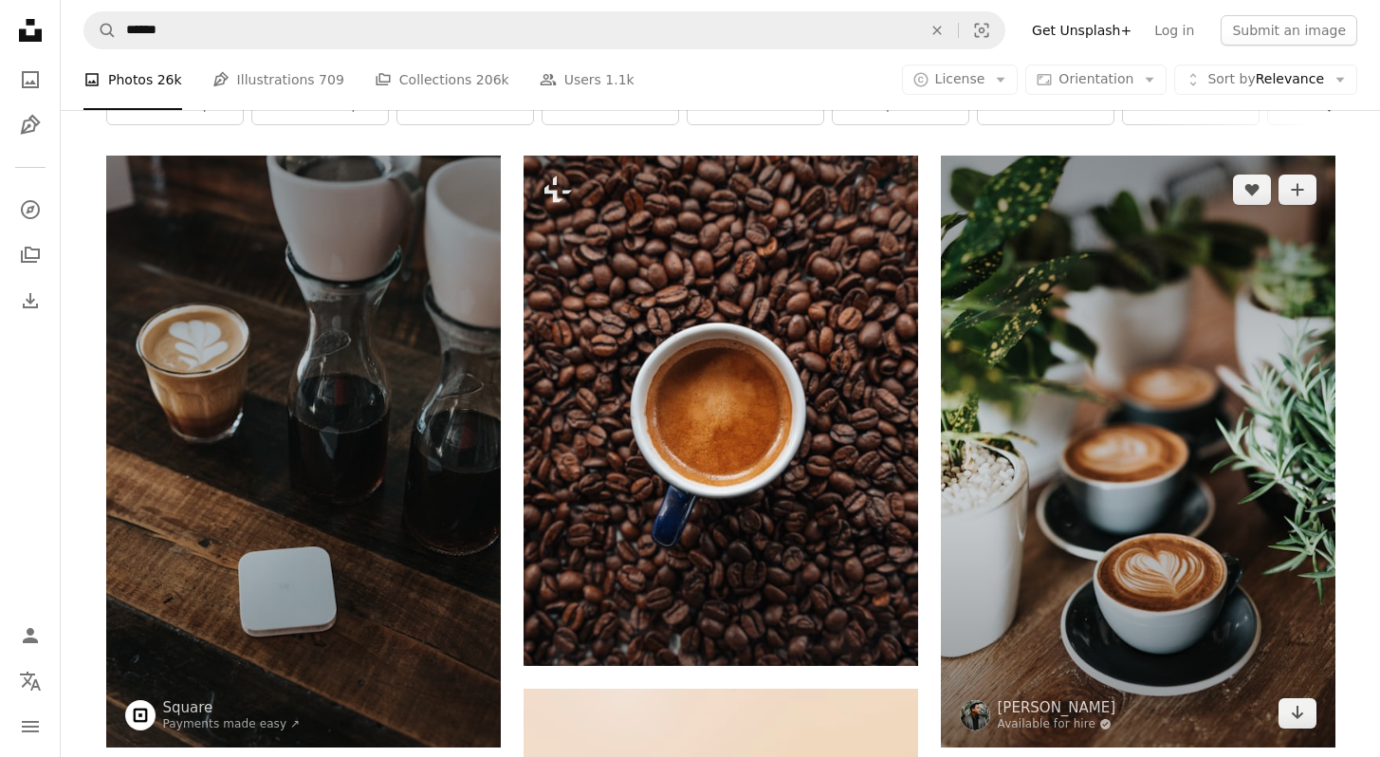
click at [1206, 521] on img at bounding box center [1138, 452] width 395 height 592
